Goal: Task Accomplishment & Management: Complete application form

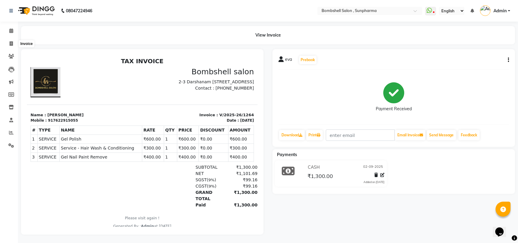
click at [7, 42] on span at bounding box center [11, 43] width 10 height 7
select select "4965"
select select "service"
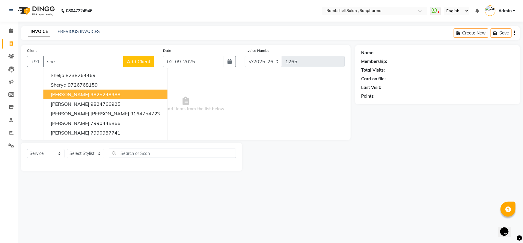
click at [73, 99] on button "[PERSON_NAME] 9825248988" at bounding box center [105, 95] width 124 height 10
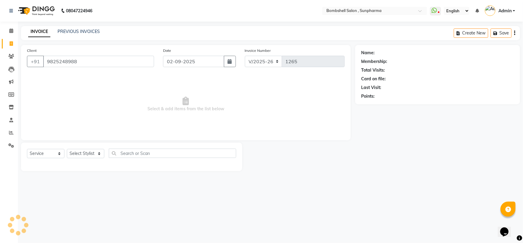
type input "9825248988"
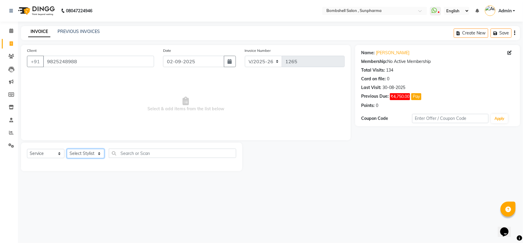
click at [75, 151] on select "Select Stylist [PERSON_NAME] Ananta [PERSON_NAME] [PERSON_NAME] dhanlaxmi poona…" at bounding box center [85, 153] width 37 height 9
select select "59017"
click at [67, 149] on select "Select Stylist [PERSON_NAME] Ananta [PERSON_NAME] [PERSON_NAME] dhanlaxmi poona…" at bounding box center [85, 153] width 37 height 9
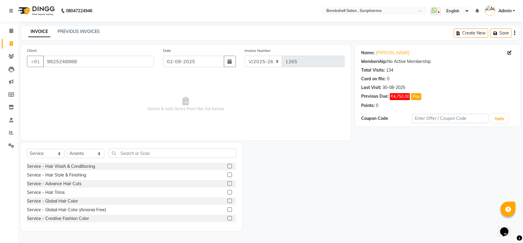
click at [227, 167] on label at bounding box center [229, 166] width 4 height 4
click at [227, 167] on input "checkbox" at bounding box center [229, 166] width 4 height 4
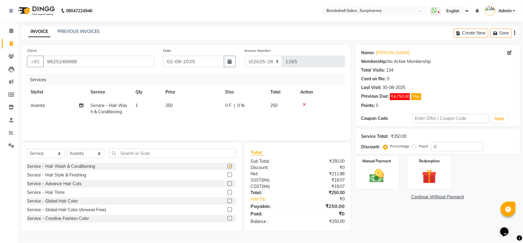
checkbox input "false"
click at [170, 105] on span "250" at bounding box center [168, 105] width 7 height 5
select select "59017"
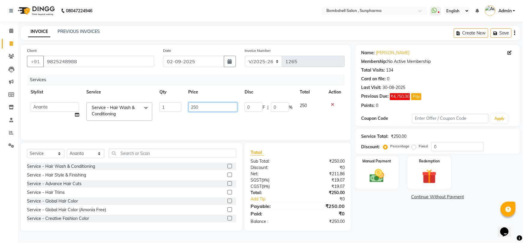
click at [203, 106] on input "250" at bounding box center [212, 106] width 49 height 9
type input "2"
type input "300"
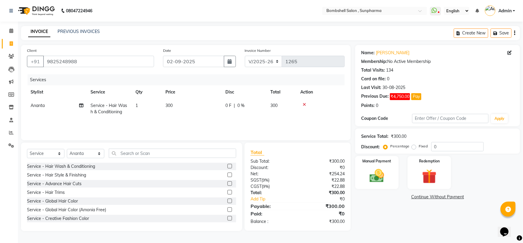
click at [363, 207] on div "Name: [PERSON_NAME] Membership: No Active Membership Total Visits: 134 Card on …" at bounding box center [439, 138] width 169 height 186
click at [382, 175] on img at bounding box center [377, 175] width 25 height 17
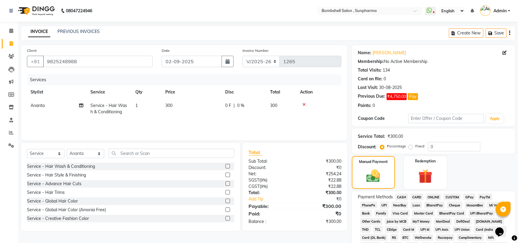
click at [399, 195] on span "CASH" at bounding box center [401, 196] width 13 height 7
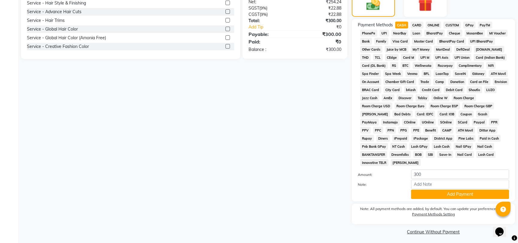
scroll to position [174, 0]
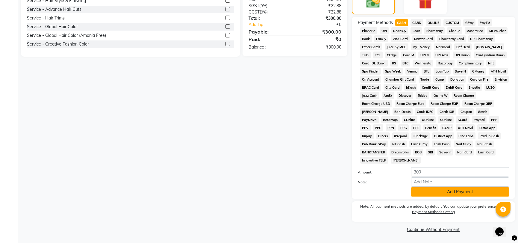
click at [421, 195] on button "Add Payment" at bounding box center [460, 191] width 98 height 9
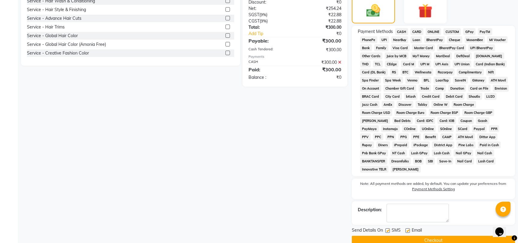
scroll to position [176, 0]
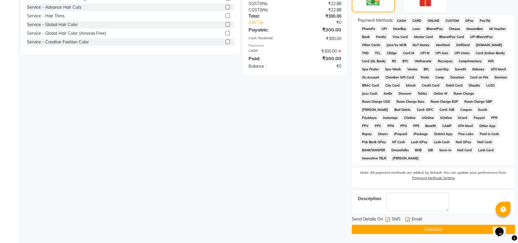
click at [409, 228] on button "Checkout" at bounding box center [433, 229] width 163 height 9
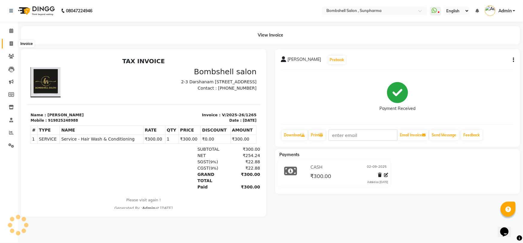
click at [10, 41] on icon at bounding box center [11, 43] width 3 height 4
select select "service"
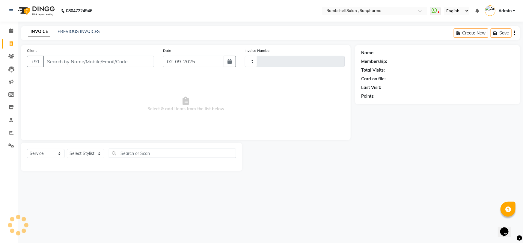
type input "1266"
select select "4965"
click at [88, 155] on select "Select Stylist [PERSON_NAME] Ananta [PERSON_NAME] [PERSON_NAME] dhanlaxmi poona…" at bounding box center [85, 153] width 37 height 9
select select "87946"
click at [67, 149] on select "Select Stylist [PERSON_NAME] Ananta [PERSON_NAME] [PERSON_NAME] dhanlaxmi poona…" at bounding box center [85, 153] width 37 height 9
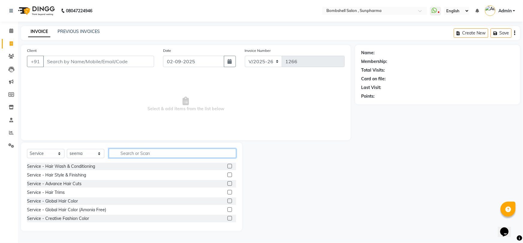
click at [124, 154] on input "text" at bounding box center [172, 153] width 127 height 9
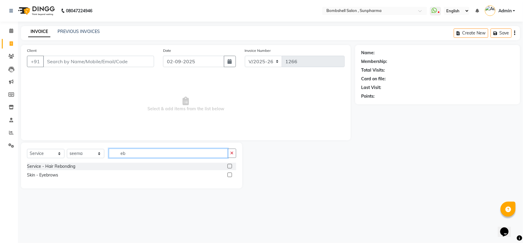
type input "eb"
click at [229, 173] on label at bounding box center [229, 175] width 4 height 4
click at [229, 173] on input "checkbox" at bounding box center [229, 175] width 4 height 4
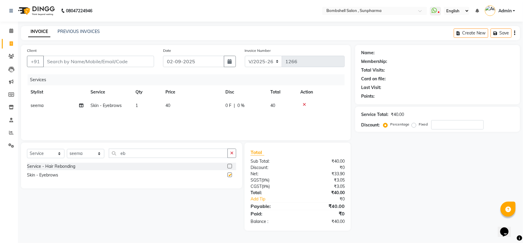
checkbox input "false"
drag, startPoint x: 157, startPoint y: 152, endPoint x: 117, endPoint y: 152, distance: 40.1
click at [117, 152] on input "eb" at bounding box center [168, 153] width 119 height 9
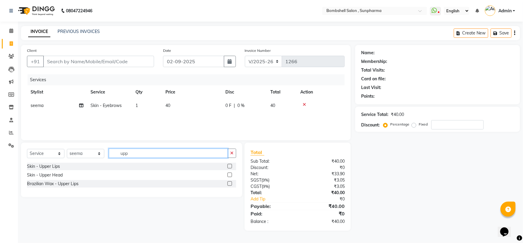
type input "upp"
click at [229, 165] on label at bounding box center [229, 166] width 4 height 4
click at [229, 165] on input "checkbox" at bounding box center [229, 166] width 4 height 4
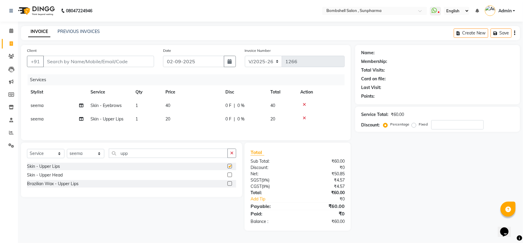
checkbox input "false"
click at [229, 177] on label at bounding box center [229, 175] width 4 height 4
click at [229, 177] on input "checkbox" at bounding box center [229, 175] width 4 height 4
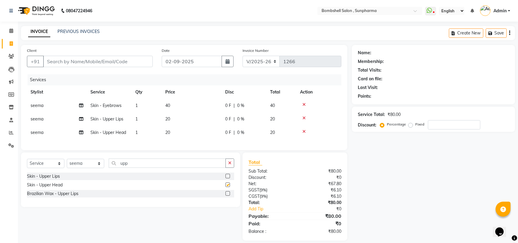
checkbox input "false"
click at [53, 57] on input "Client" at bounding box center [98, 61] width 110 height 11
type input "9"
type input "0"
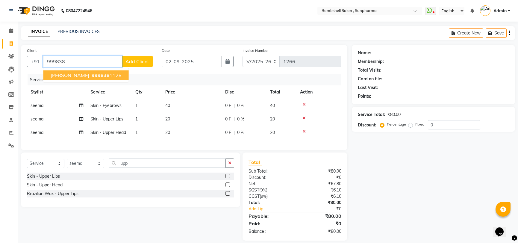
click at [92, 75] on span "999838" at bounding box center [101, 75] width 18 height 6
type input "9998381128"
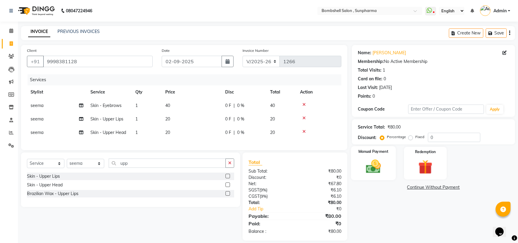
click at [374, 172] on img at bounding box center [373, 166] width 24 height 17
